Goal: Task Accomplishment & Management: Manage account settings

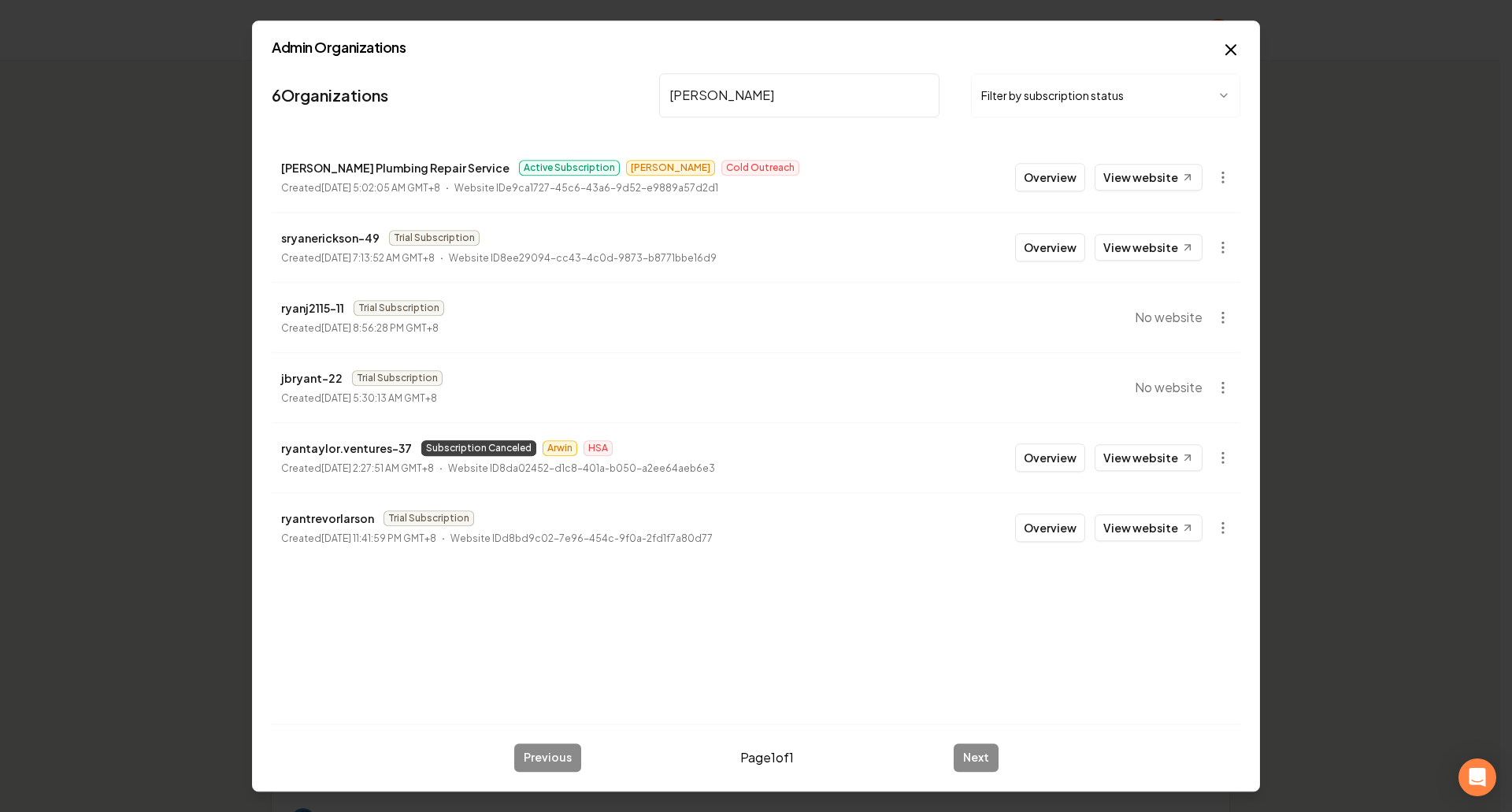
click at [1050, 186] on button "Overview" at bounding box center [1050, 177] width 70 height 29
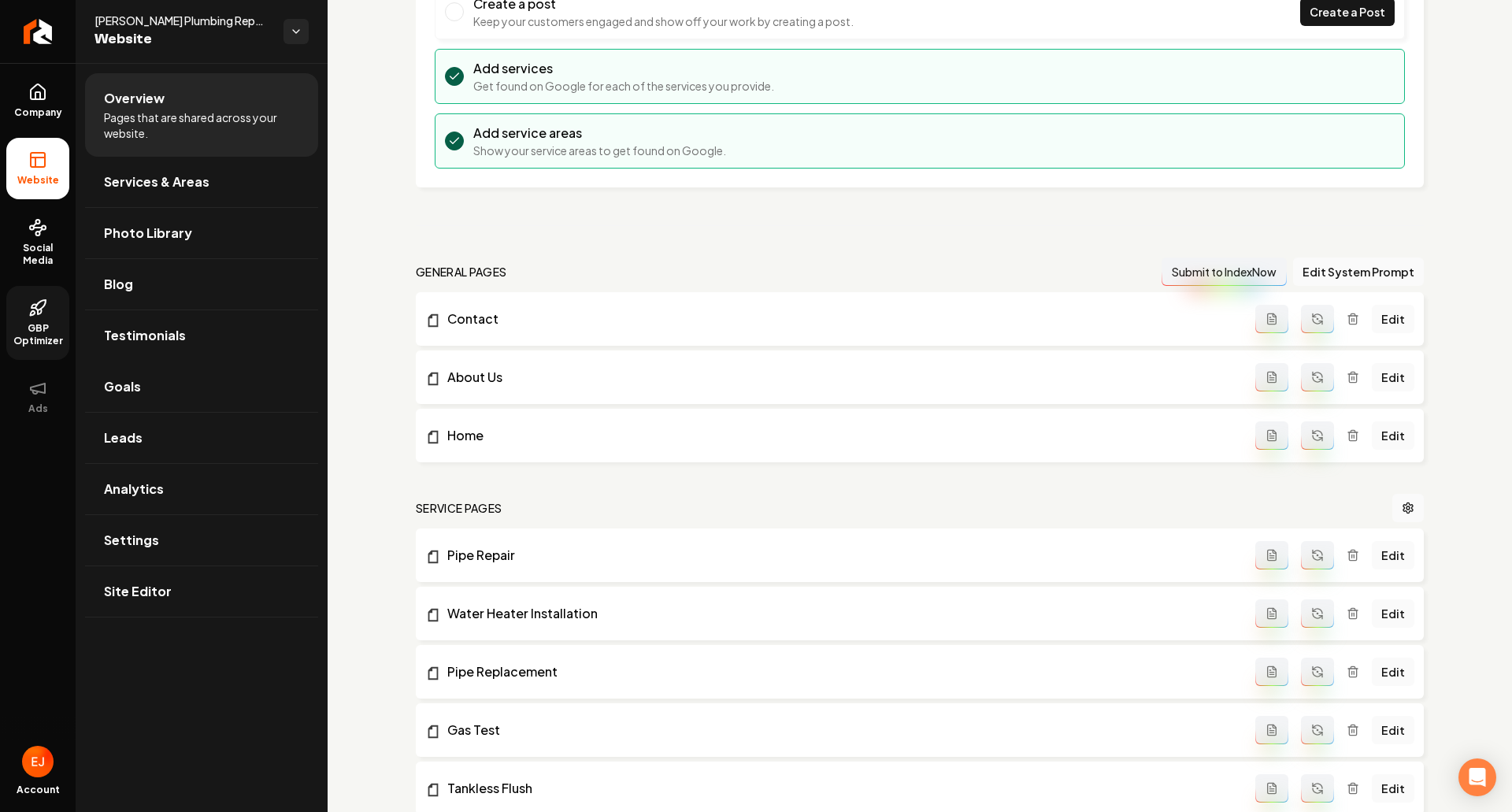
scroll to position [157, 0]
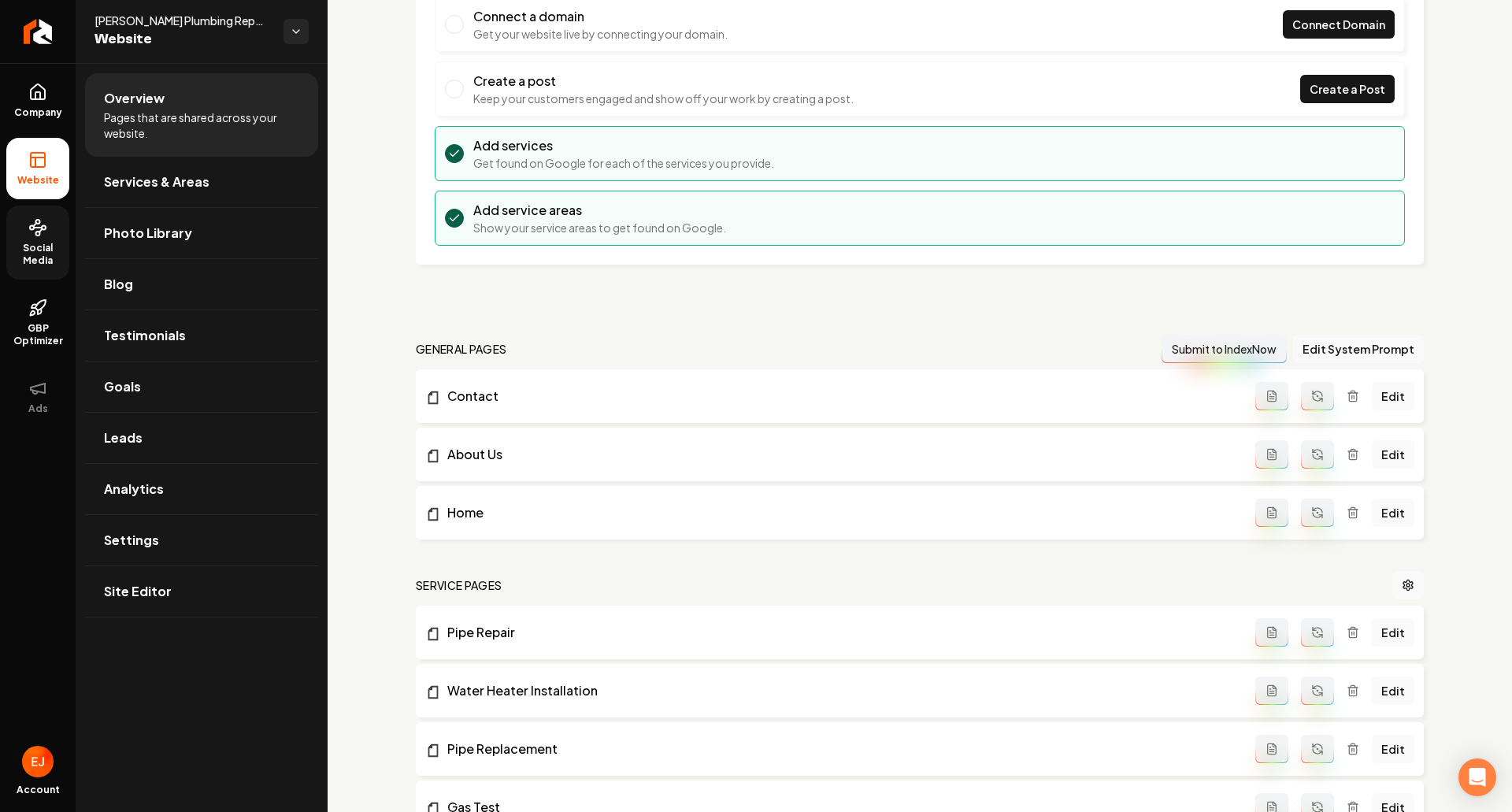
click at [23, 247] on span "Social Media" at bounding box center [37, 254] width 63 height 25
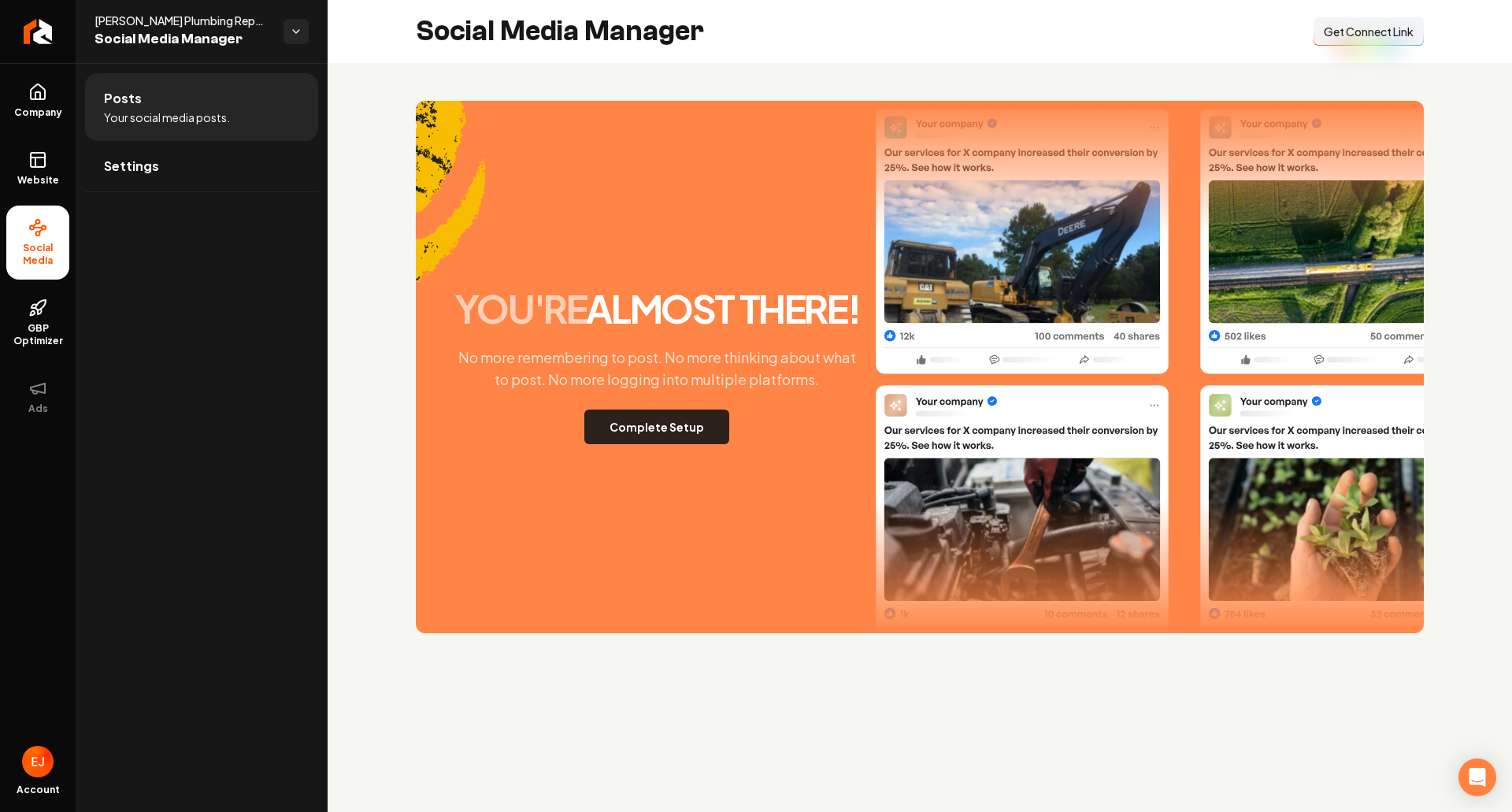
click at [636, 422] on button "Complete Setup" at bounding box center [656, 427] width 145 height 35
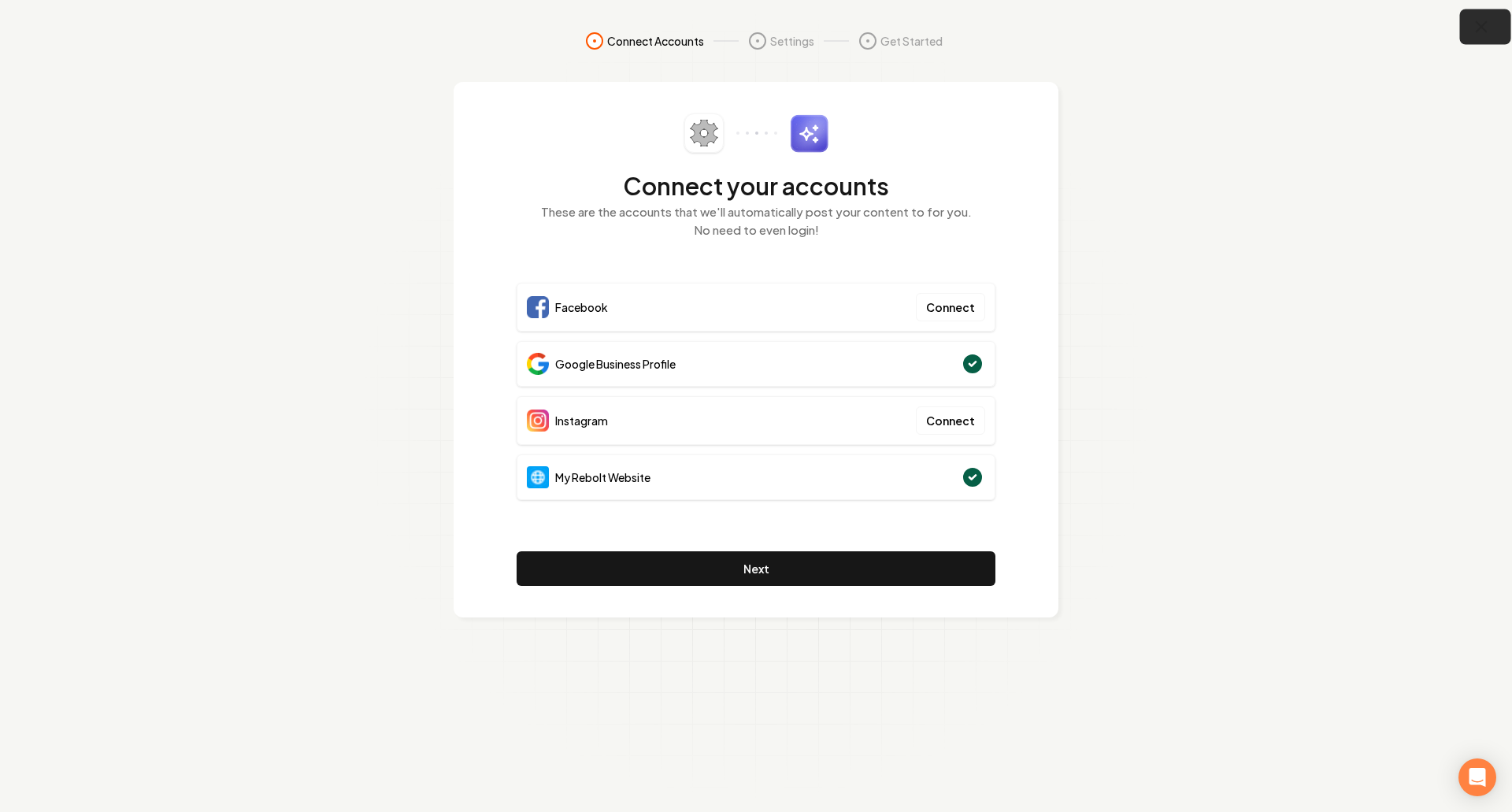
click at [1491, 35] on icon "button" at bounding box center [1481, 27] width 20 height 20
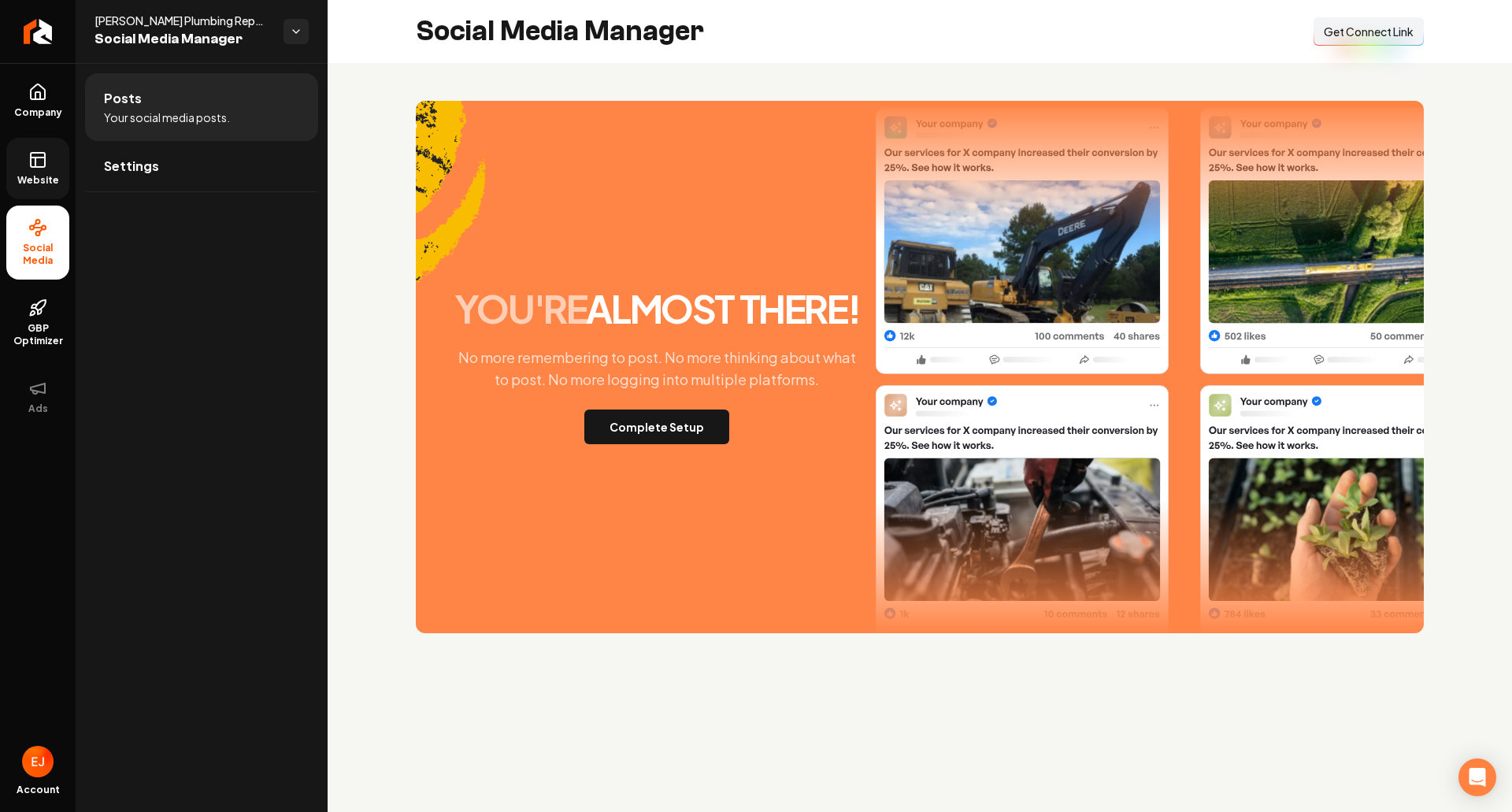
click at [25, 161] on link "Website" at bounding box center [37, 168] width 63 height 61
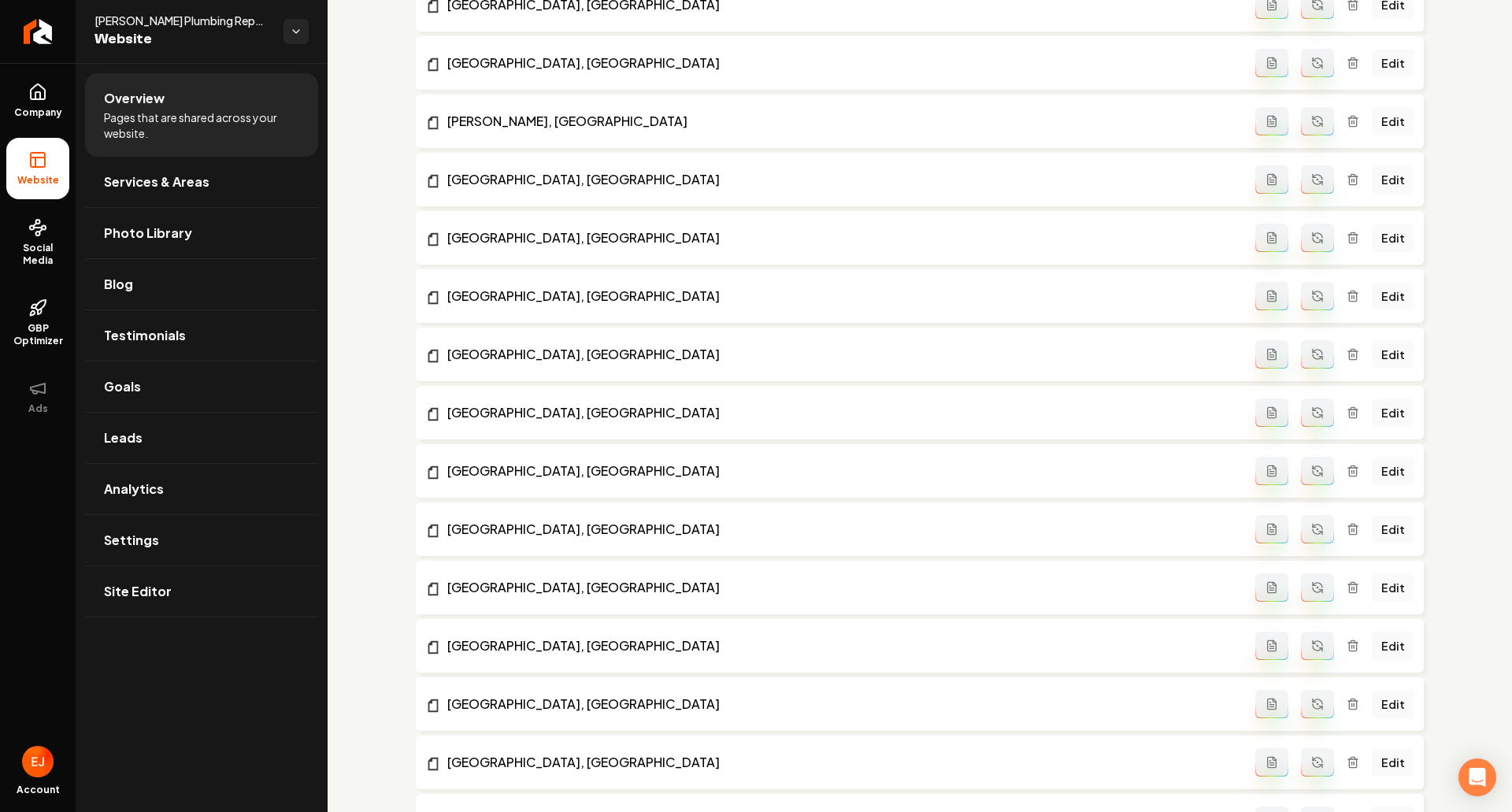
scroll to position [2362, 0]
